Goal: Information Seeking & Learning: Learn about a topic

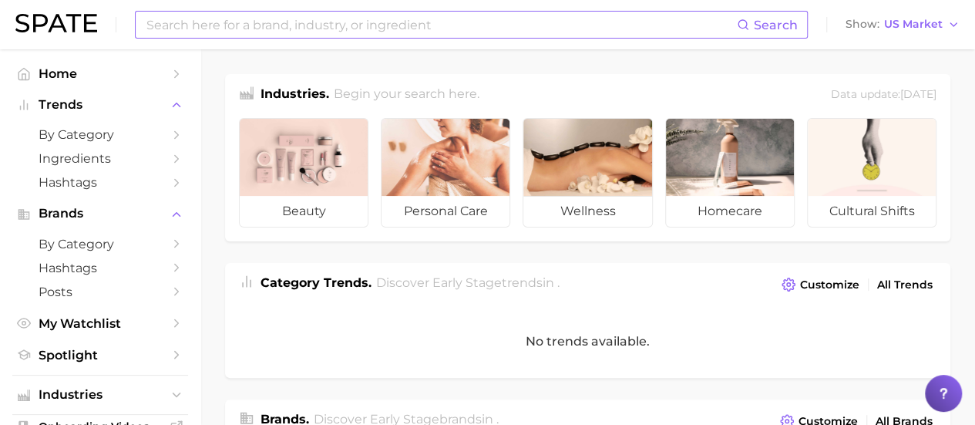
click at [575, 24] on input at bounding box center [441, 25] width 592 height 26
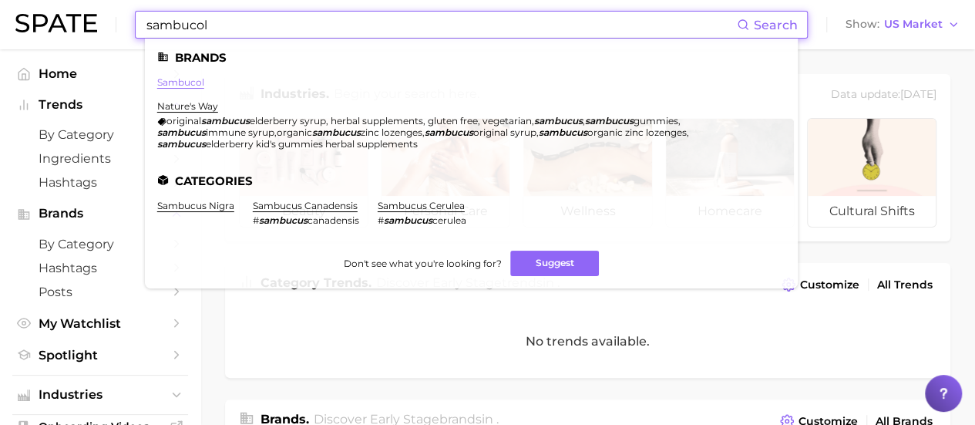
type input "sambucol"
click at [187, 83] on link "sambucol" at bounding box center [180, 82] width 47 height 12
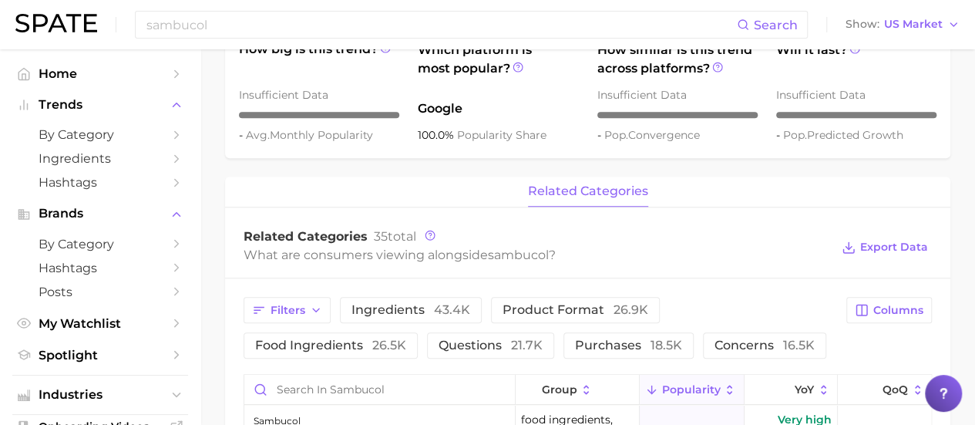
scroll to position [693, 0]
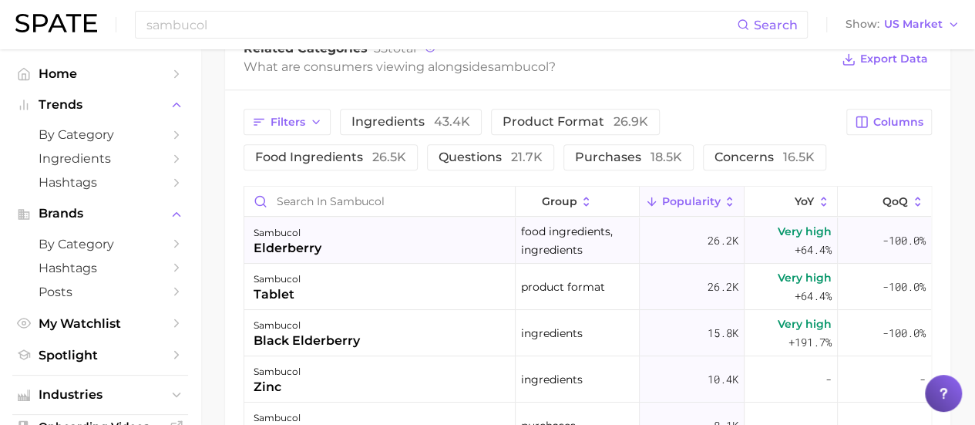
click at [344, 250] on div "sambucol elderberry" at bounding box center [379, 240] width 271 height 46
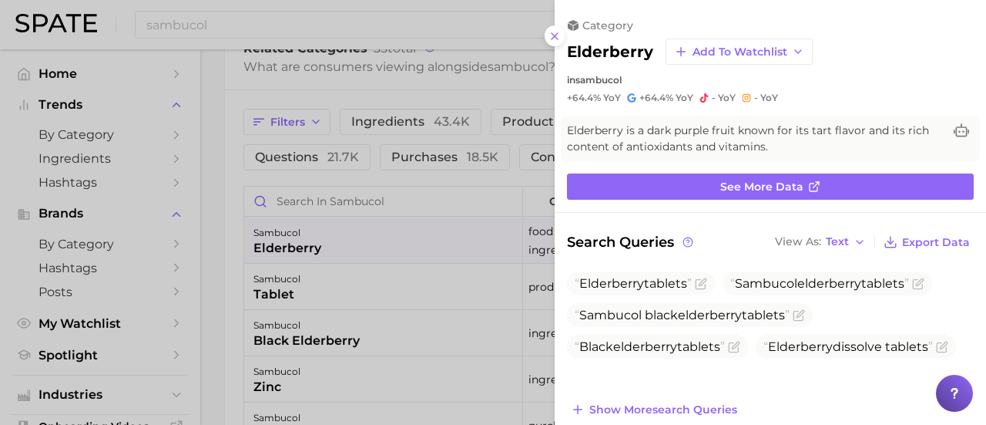
click at [344, 250] on div at bounding box center [493, 212] width 986 height 425
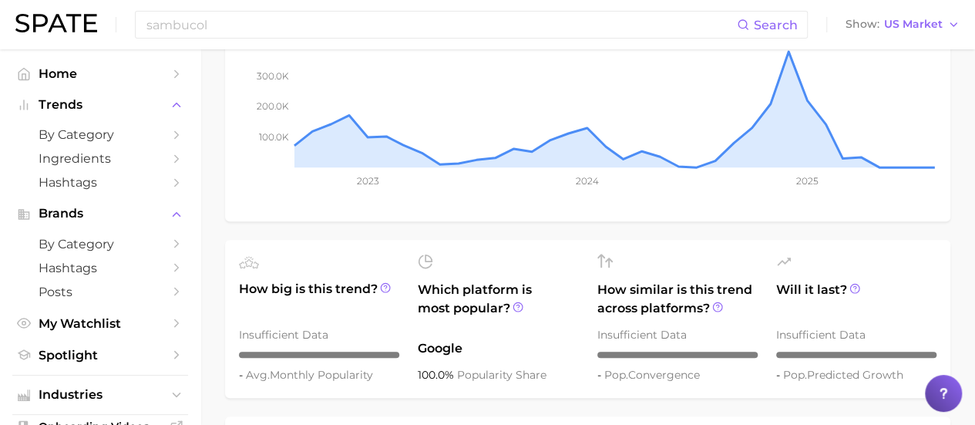
scroll to position [0, 0]
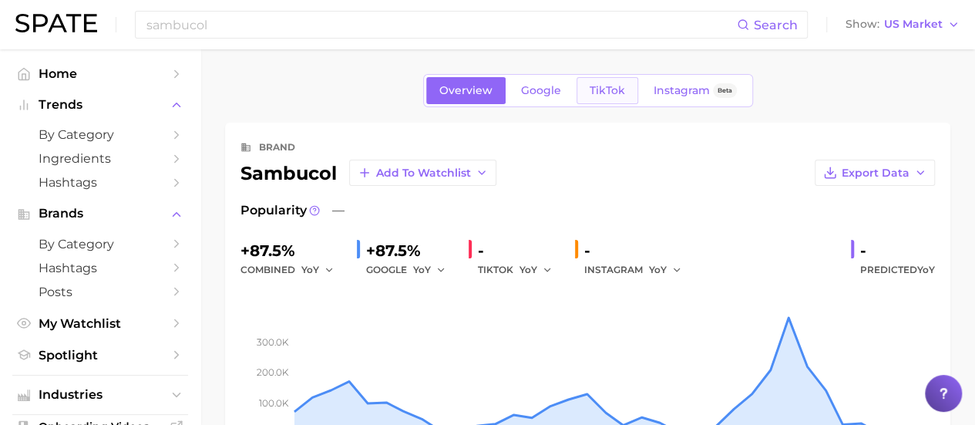
click at [604, 96] on span "TikTok" at bounding box center [606, 90] width 35 height 13
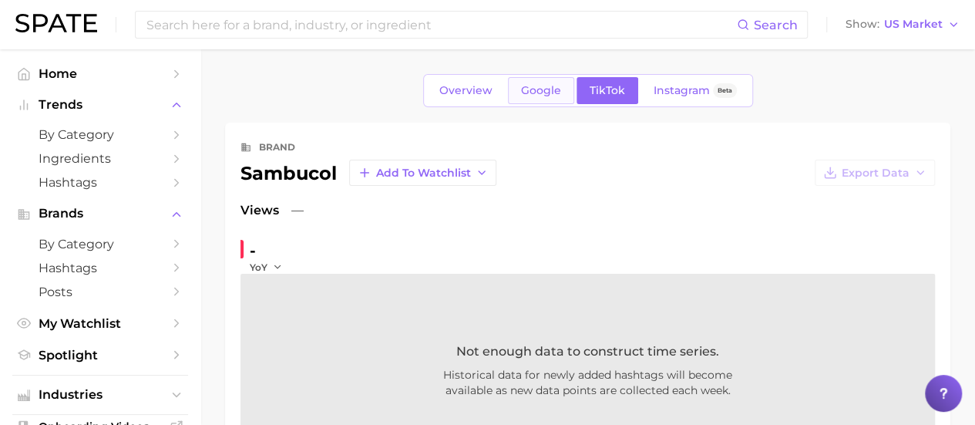
click at [547, 96] on link "Google" at bounding box center [541, 90] width 66 height 27
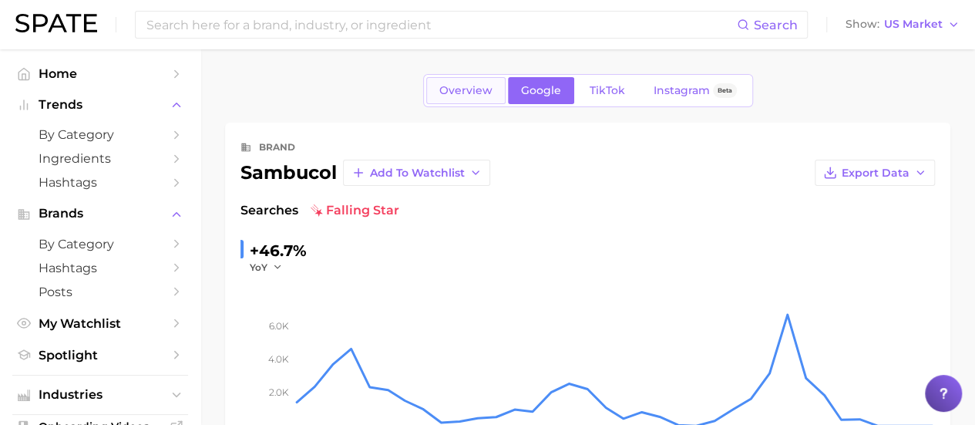
click at [504, 84] on link "Overview" at bounding box center [465, 90] width 79 height 27
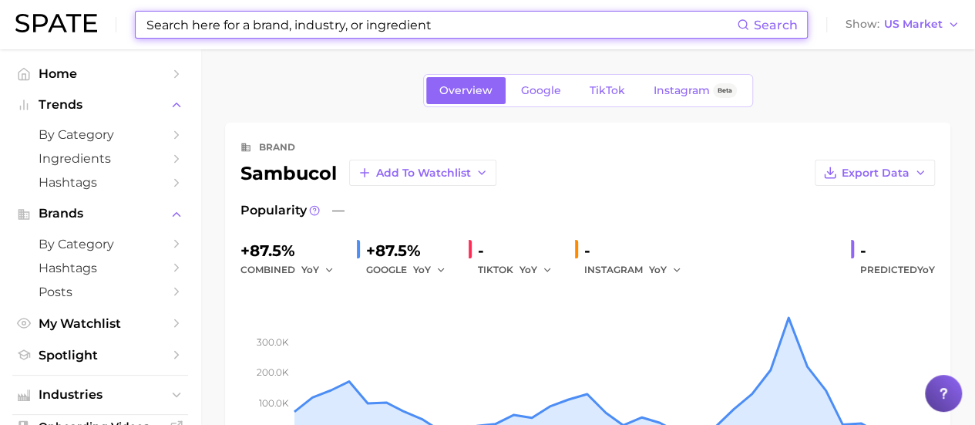
click at [180, 21] on input at bounding box center [441, 25] width 592 height 26
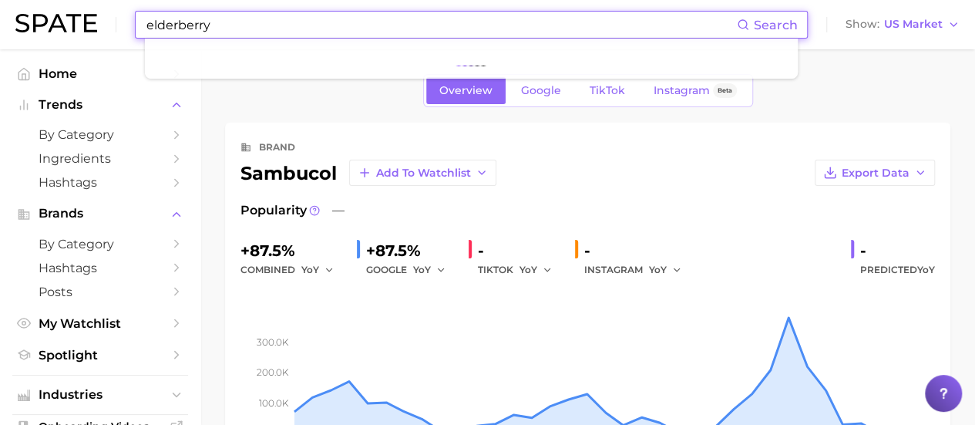
type input "elderberry"
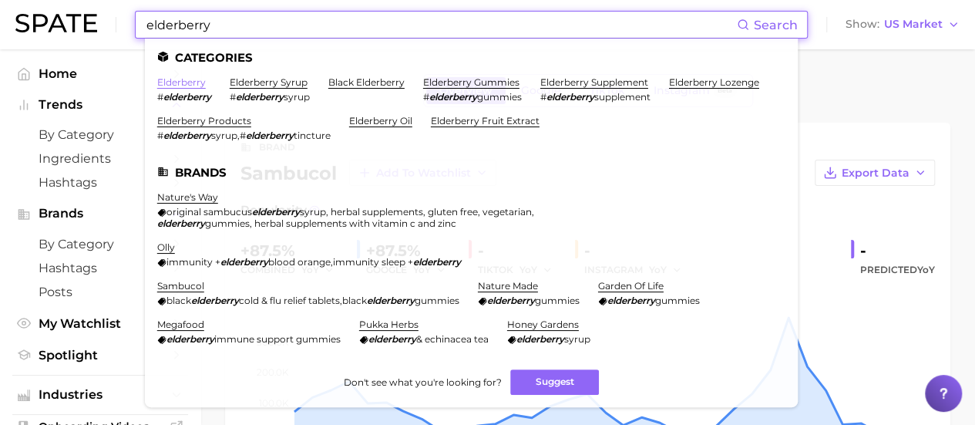
click at [191, 87] on link "elderberry" at bounding box center [181, 82] width 49 height 12
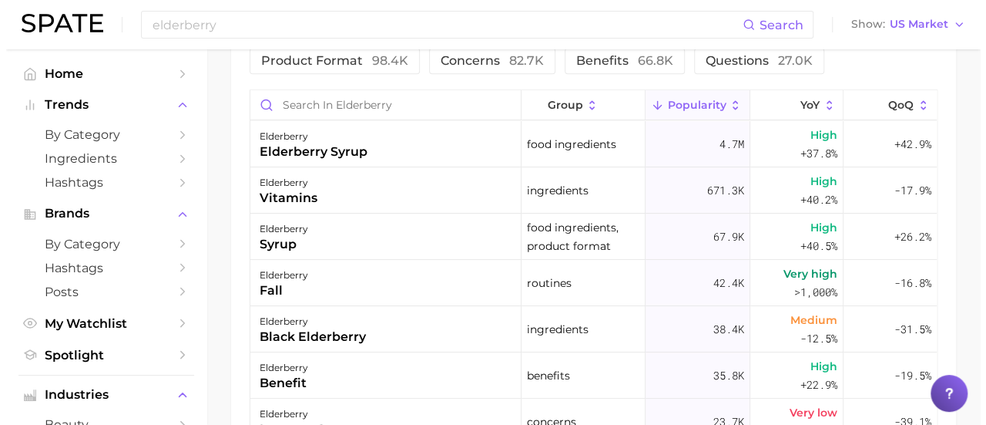
scroll to position [925, 0]
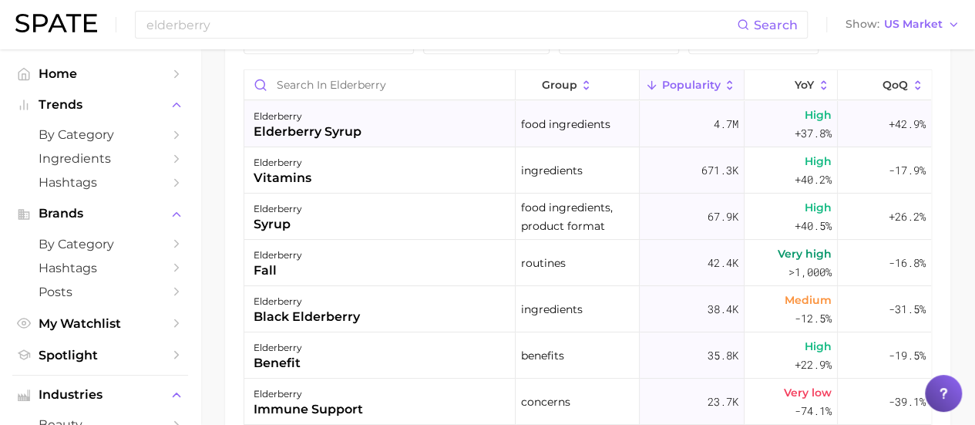
click at [369, 122] on div "elderberry elderberry syrup" at bounding box center [379, 124] width 271 height 46
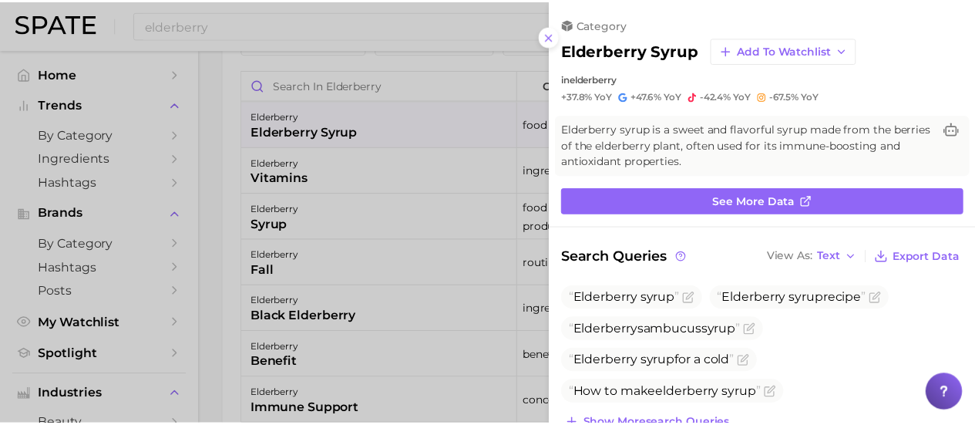
scroll to position [0, 0]
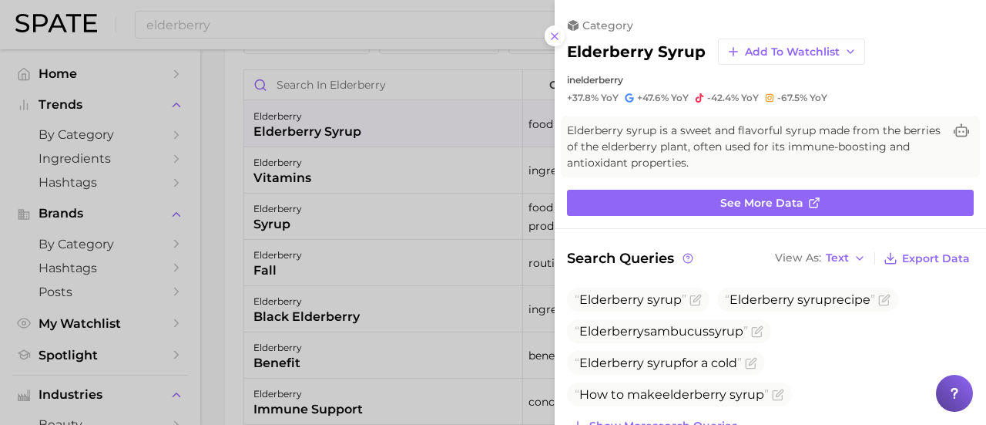
click at [466, 203] on div at bounding box center [493, 212] width 986 height 425
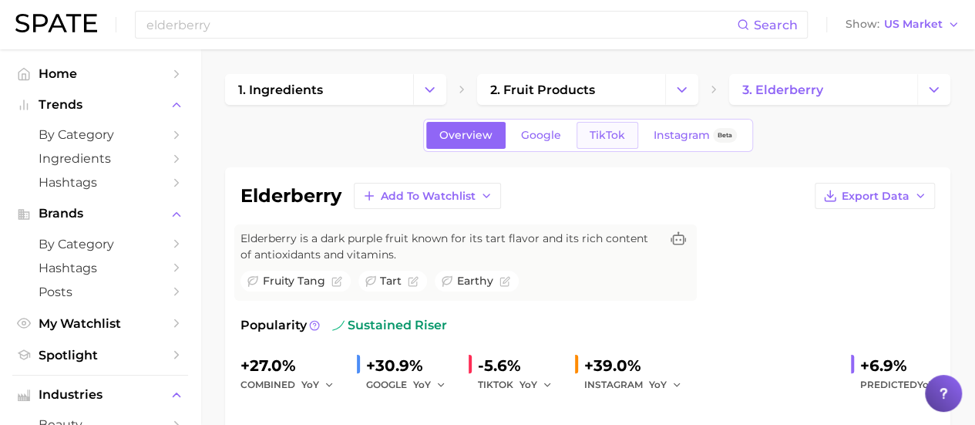
click at [630, 131] on link "TikTok" at bounding box center [607, 135] width 62 height 27
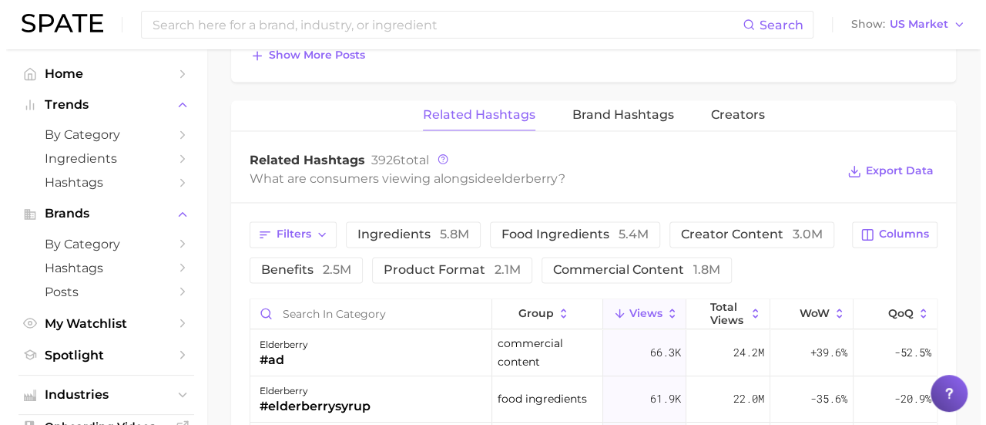
scroll to position [1310, 0]
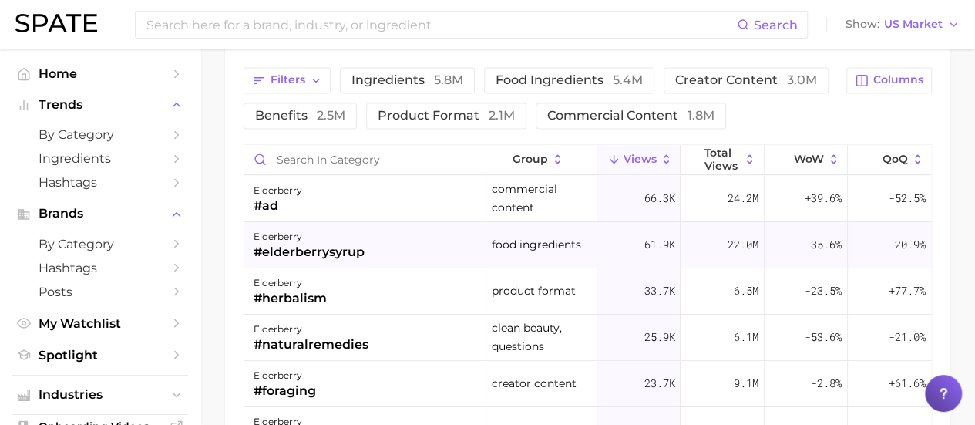
click at [290, 231] on div "elderberry" at bounding box center [308, 236] width 111 height 18
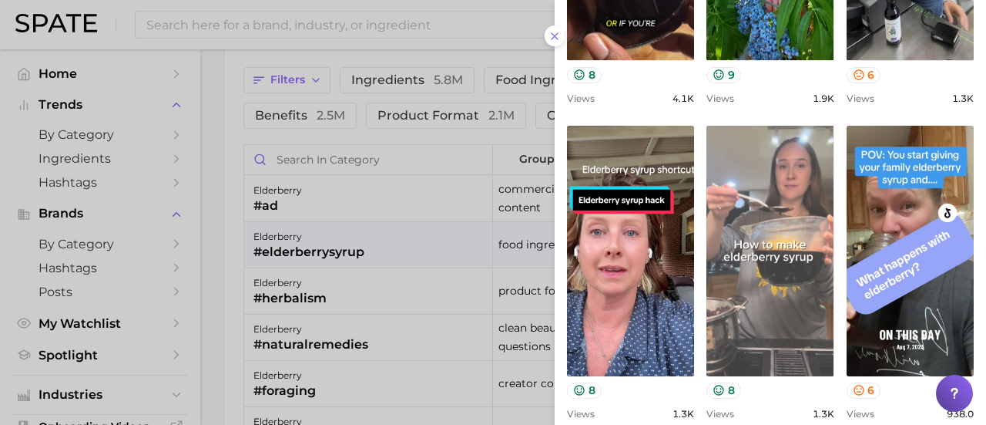
scroll to position [726, 0]
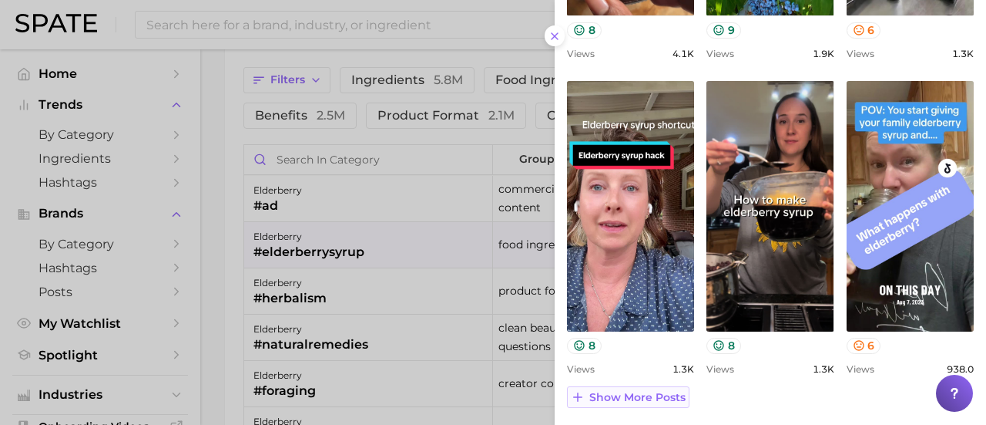
click at [627, 399] on span "Show more posts" at bounding box center [637, 397] width 96 height 13
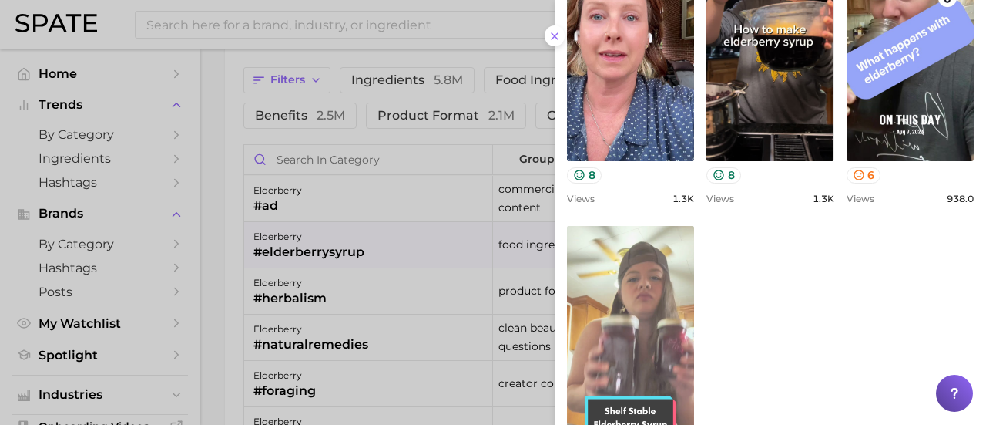
scroll to position [957, 0]
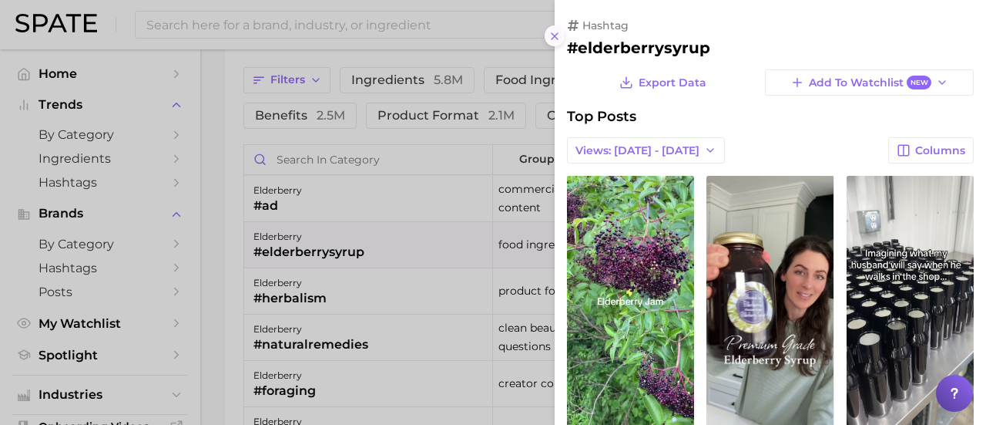
click at [552, 32] on icon at bounding box center [555, 36] width 12 height 12
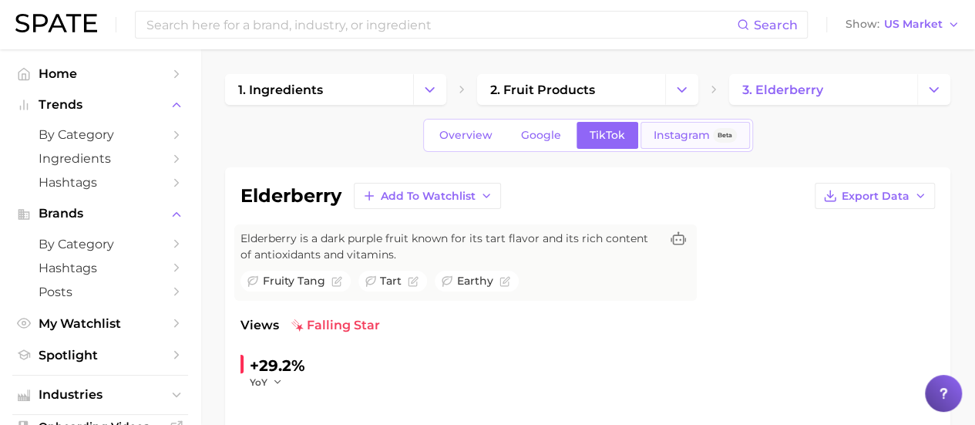
click at [689, 133] on span "Instagram" at bounding box center [681, 135] width 56 height 13
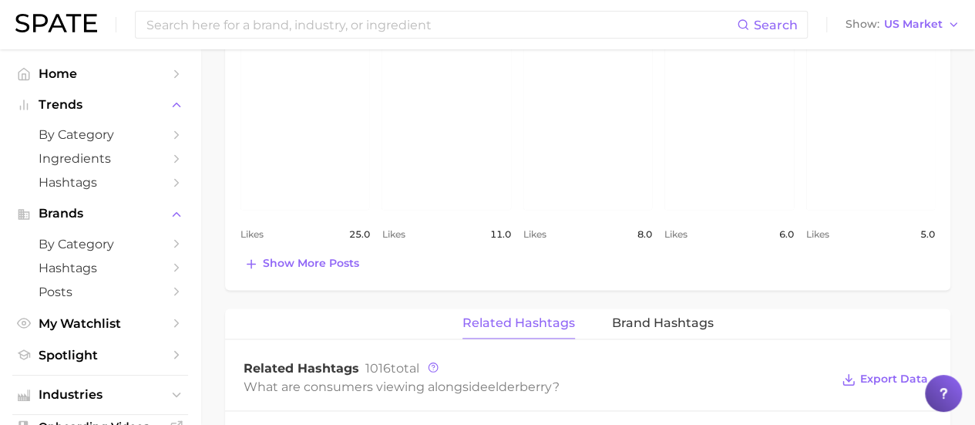
scroll to position [847, 0]
click at [333, 263] on span "Show more posts" at bounding box center [311, 260] width 96 height 13
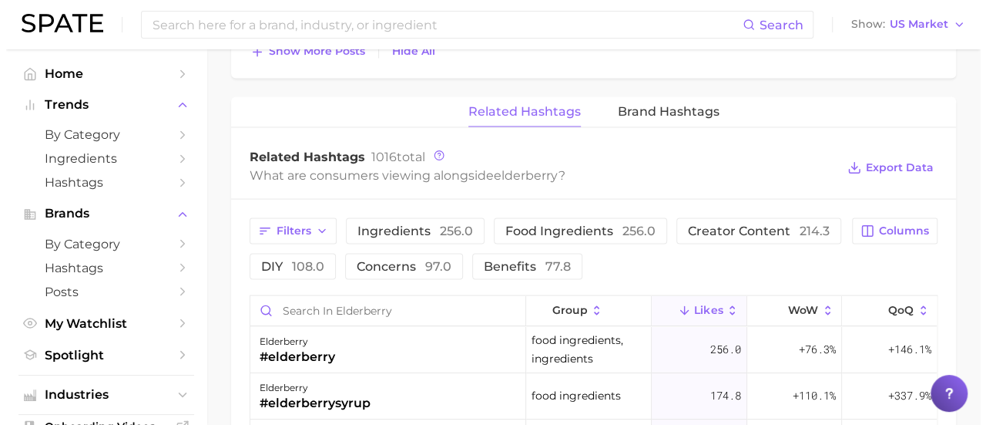
scroll to position [1541, 0]
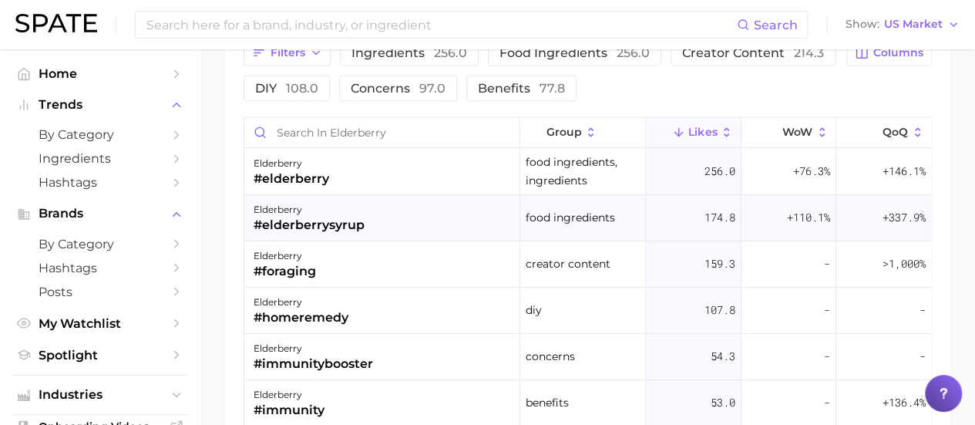
click at [363, 205] on div "elderberry" at bounding box center [308, 209] width 111 height 18
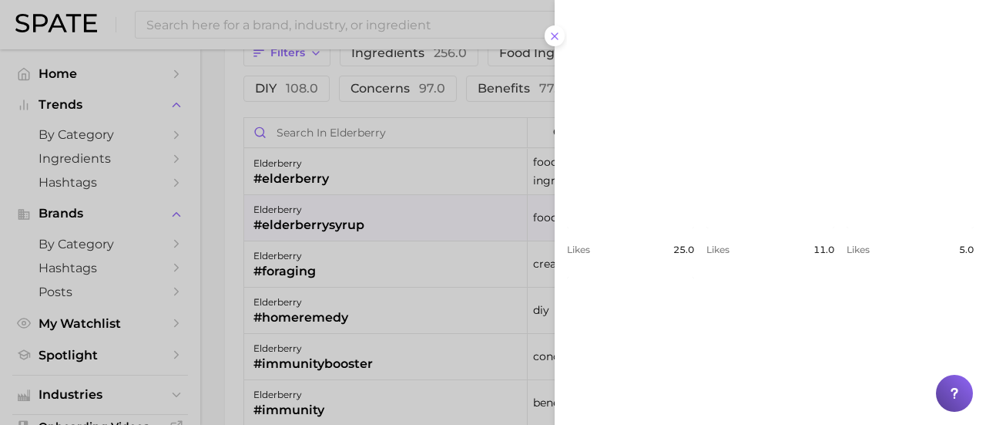
scroll to position [0, 0]
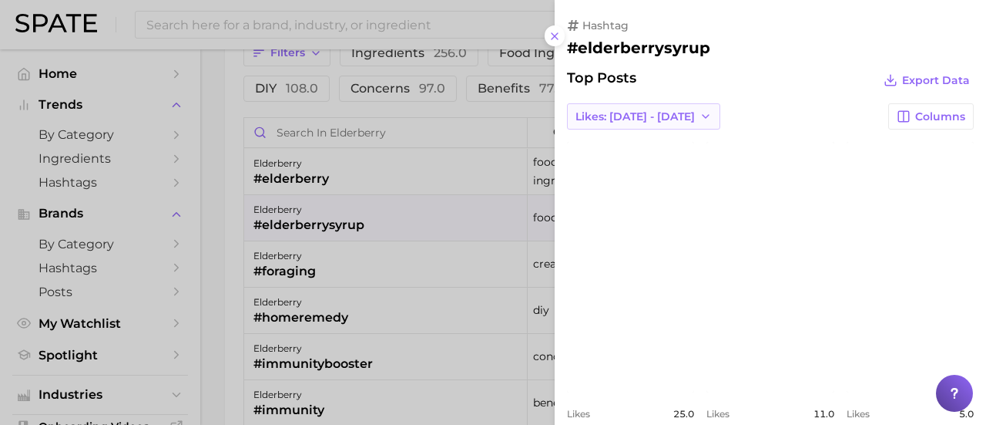
click at [700, 120] on icon "button" at bounding box center [706, 116] width 12 height 12
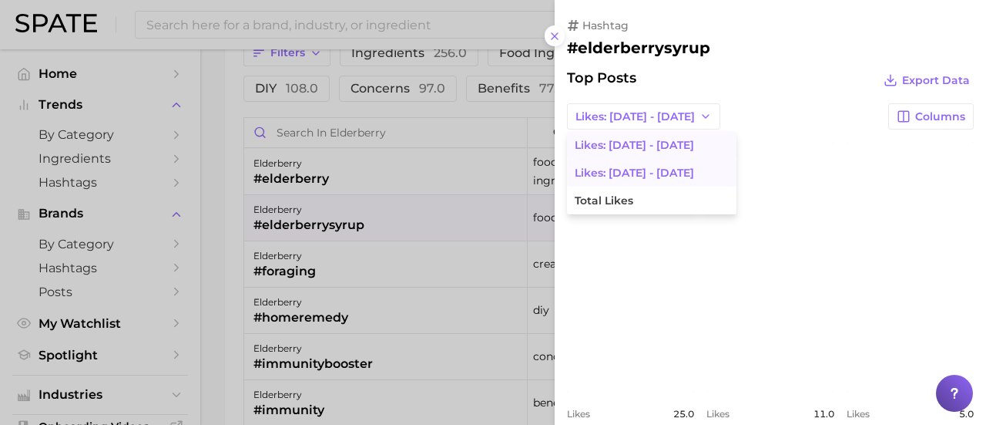
click at [646, 172] on span "Likes: Aug 31 - Sep 7" at bounding box center [634, 172] width 119 height 13
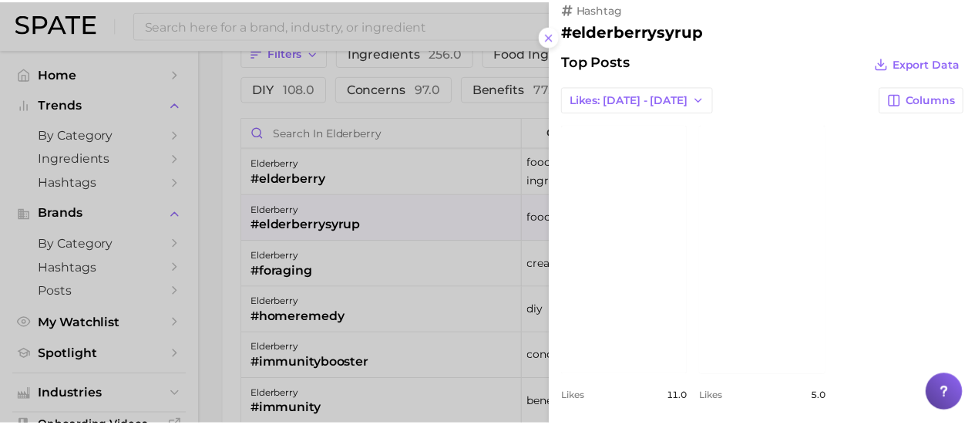
scroll to position [24, 0]
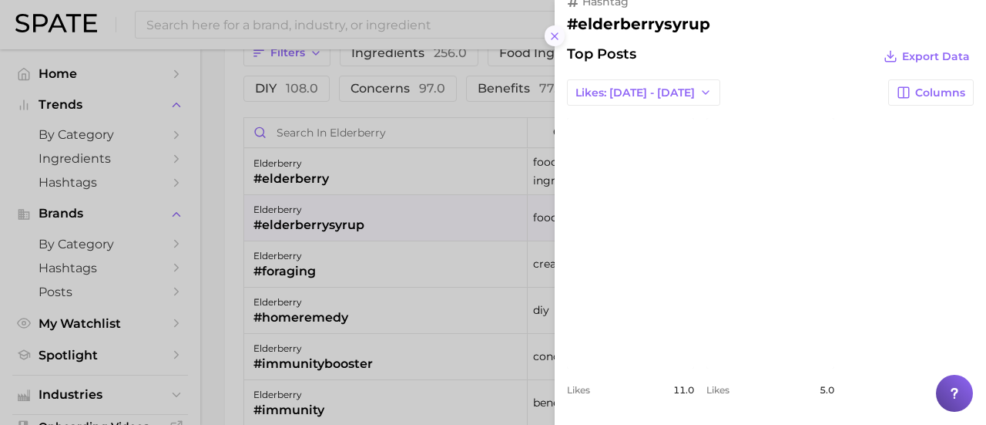
click at [559, 33] on icon at bounding box center [555, 36] width 12 height 12
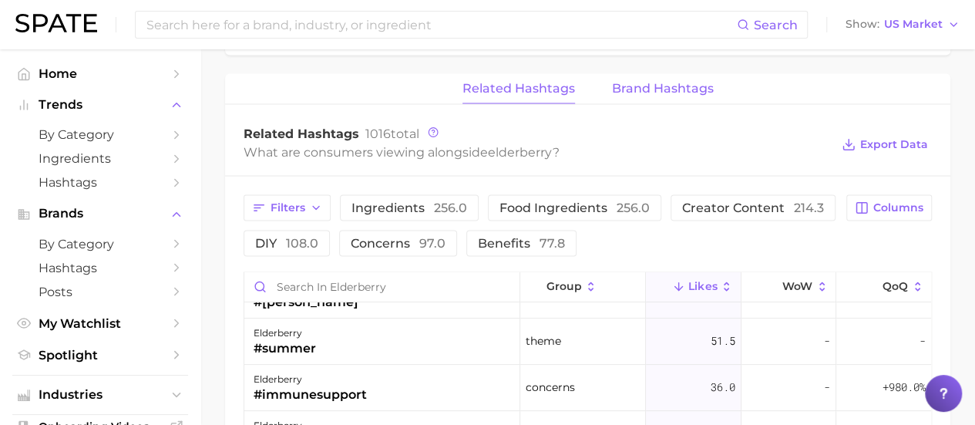
scroll to position [1387, 0]
click at [666, 81] on span "Brand Hashtags" at bounding box center [663, 88] width 102 height 14
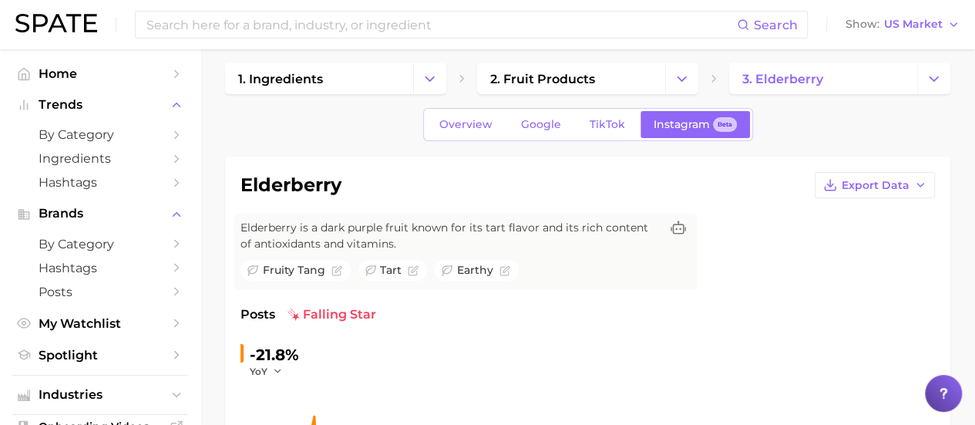
scroll to position [0, 0]
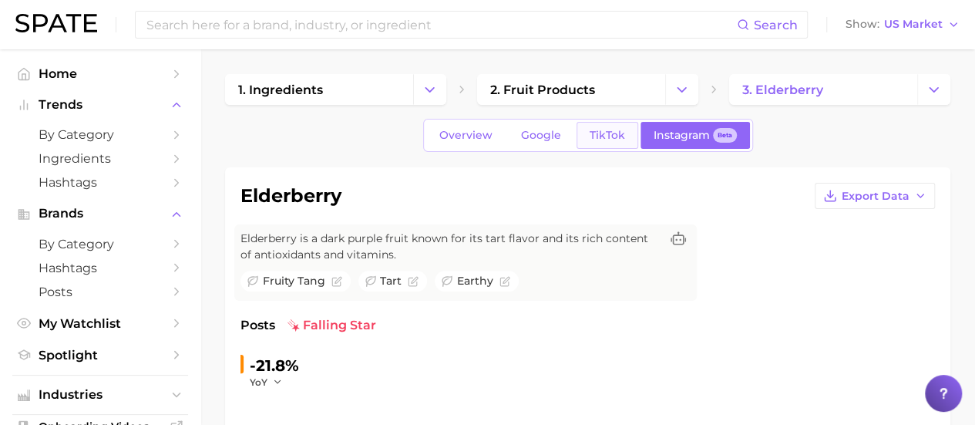
drag, startPoint x: 601, startPoint y: 117, endPoint x: 602, endPoint y: 126, distance: 9.3
click at [609, 146] on link "TikTok" at bounding box center [607, 135] width 62 height 27
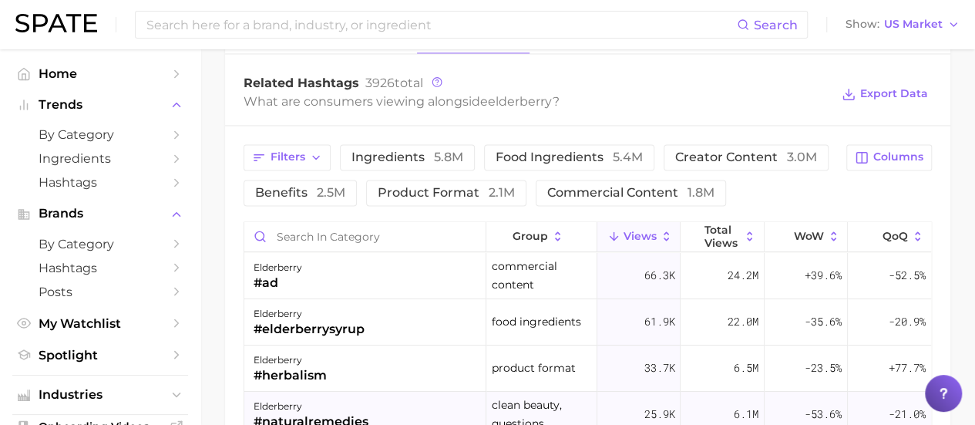
scroll to position [1079, 0]
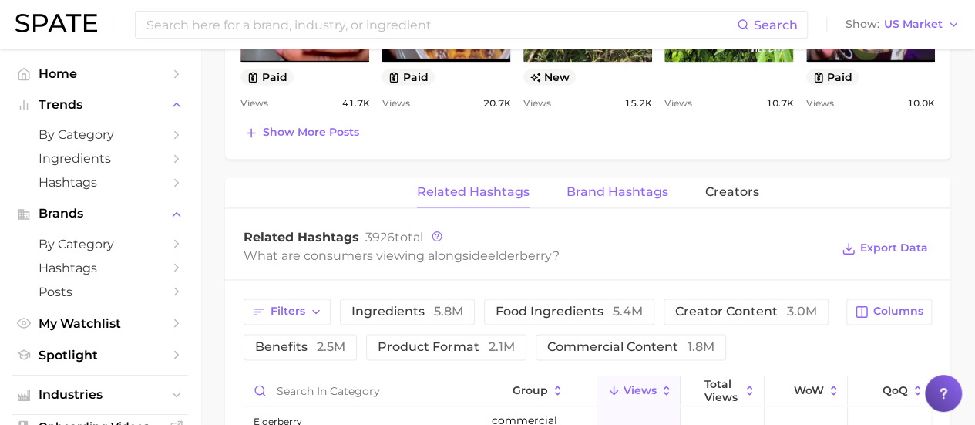
click at [649, 192] on span "Brand Hashtags" at bounding box center [617, 192] width 102 height 14
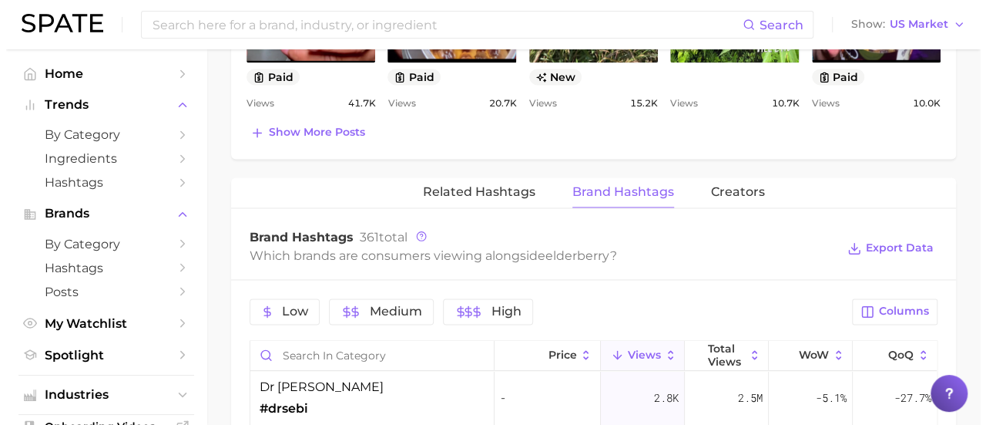
scroll to position [1233, 0]
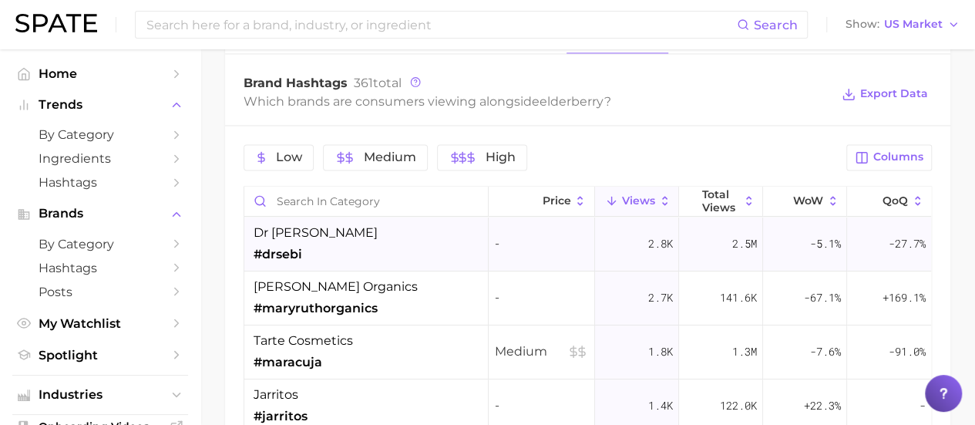
click at [357, 243] on div "dr sebi #drsebi" at bounding box center [366, 244] width 244 height 54
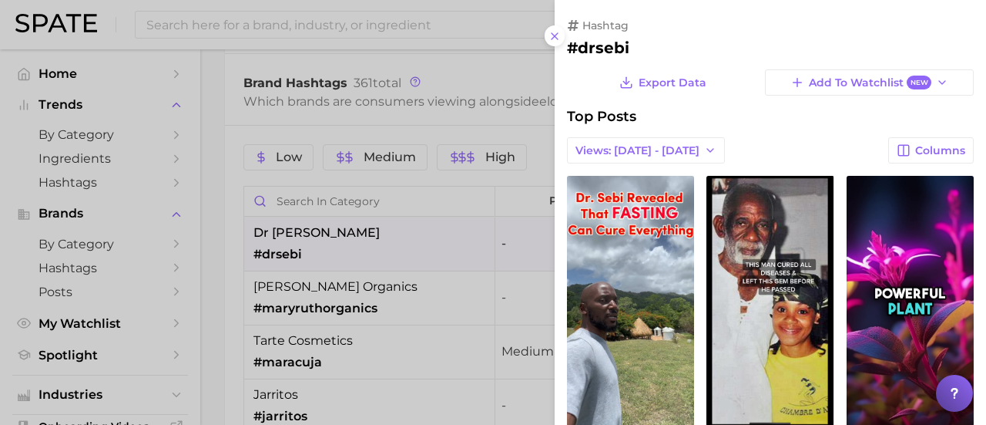
scroll to position [0, 0]
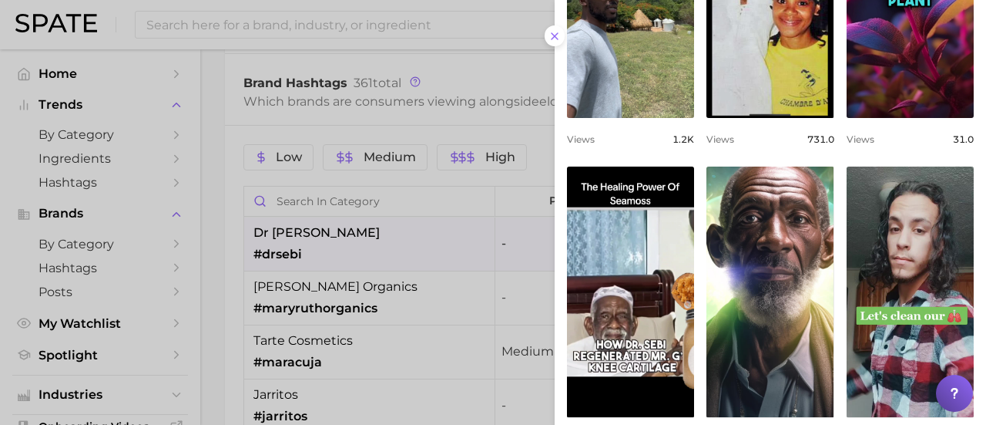
click at [294, 288] on div at bounding box center [493, 212] width 986 height 425
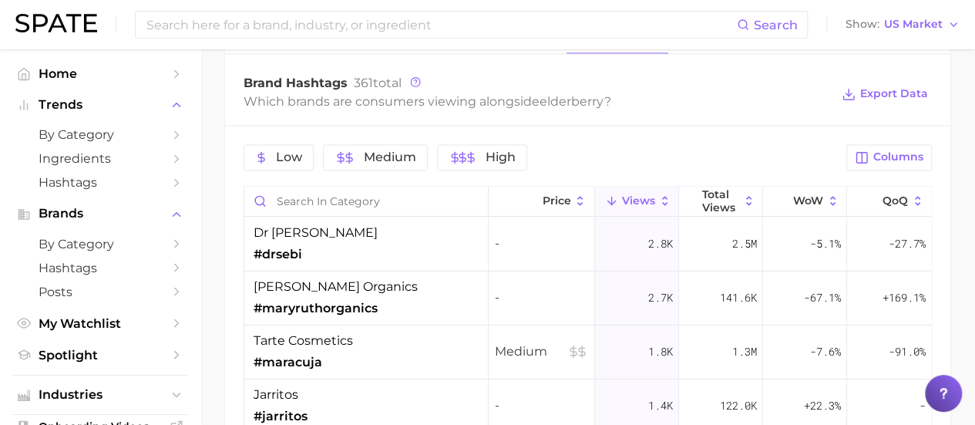
click at [294, 288] on span "mary ruth organics" at bounding box center [335, 286] width 164 height 18
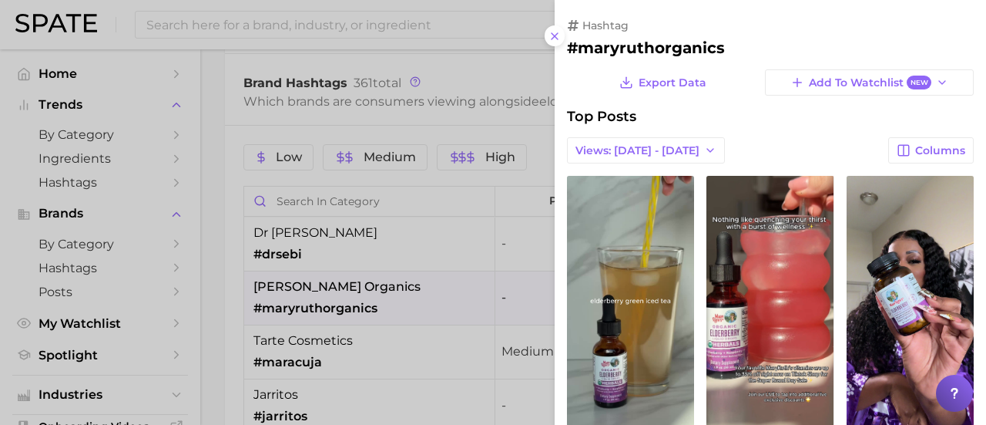
click at [471, 96] on div at bounding box center [493, 212] width 986 height 425
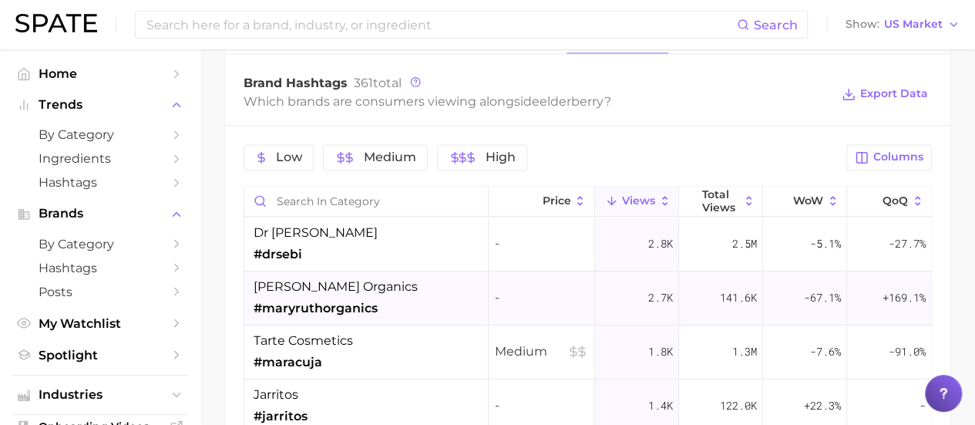
click at [294, 280] on span "mary ruth organics" at bounding box center [335, 286] width 164 height 18
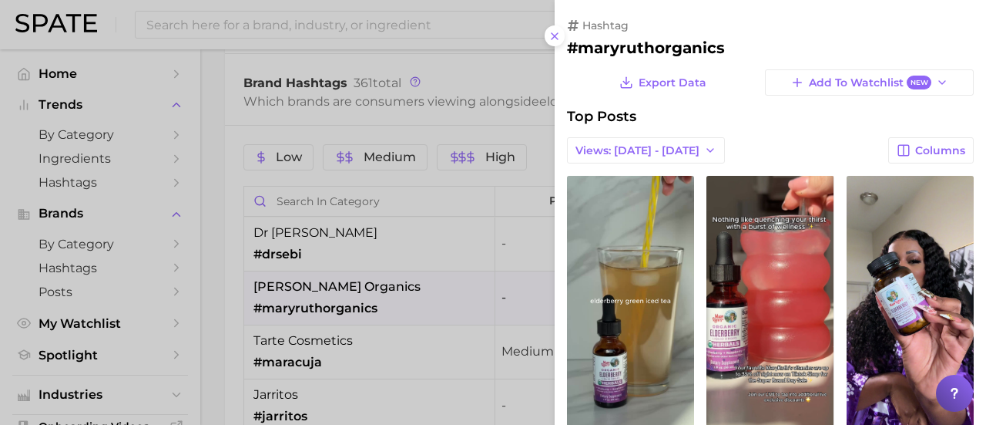
click at [639, 42] on h2 "#maryruthorganics" at bounding box center [770, 48] width 407 height 18
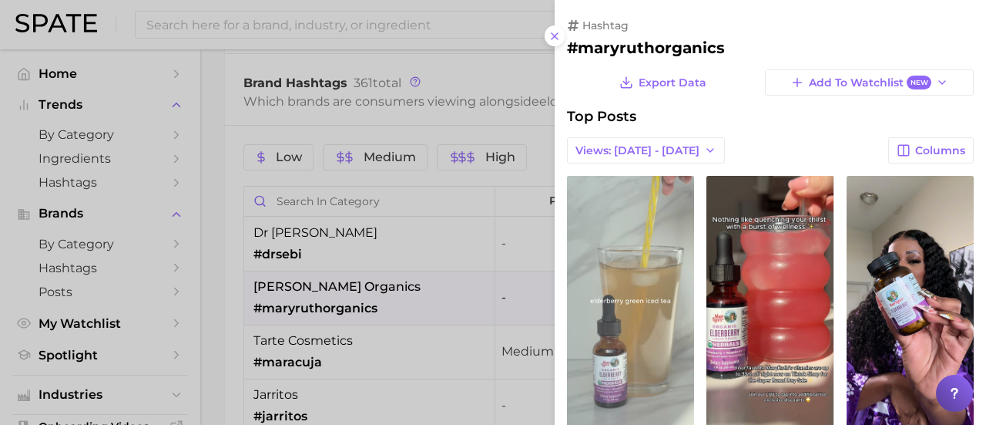
click at [592, 285] on link "view post on TikTok" at bounding box center [630, 301] width 127 height 250
